Goal: Task Accomplishment & Management: Manage account settings

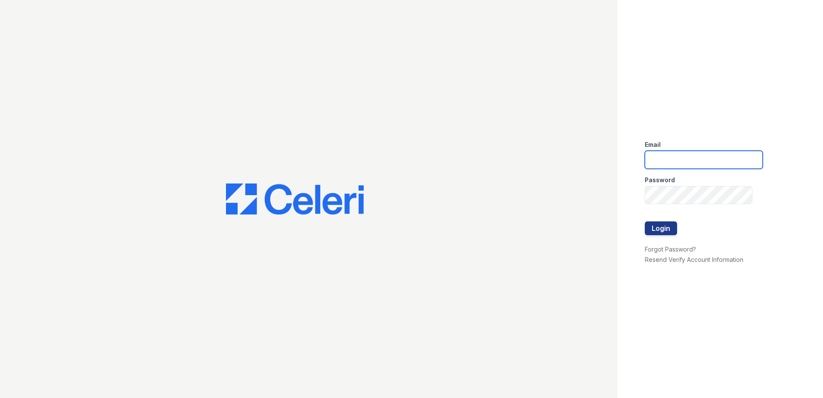
click at [696, 155] on input "email" at bounding box center [704, 160] width 118 height 18
type input "[EMAIL_ADDRESS][DOMAIN_NAME]"
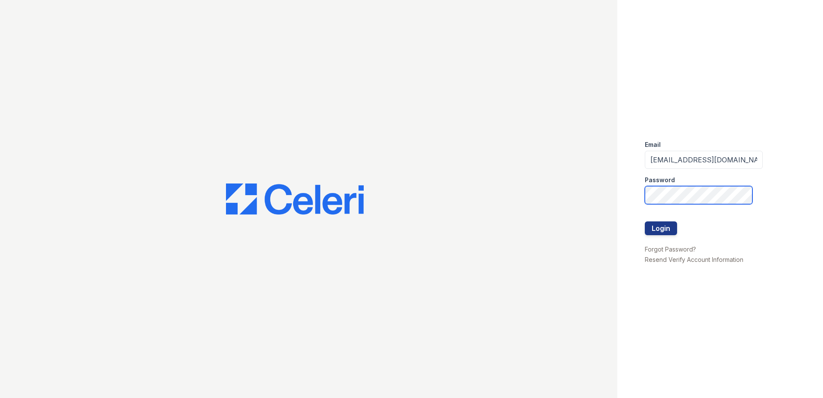
click at [645, 221] on button "Login" at bounding box center [661, 228] width 32 height 14
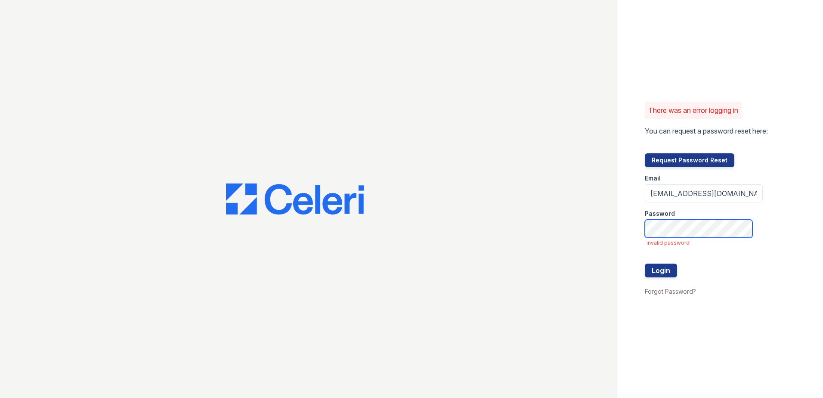
click at [645, 264] on button "Login" at bounding box center [661, 271] width 32 height 14
